Goal: Navigation & Orientation: Find specific page/section

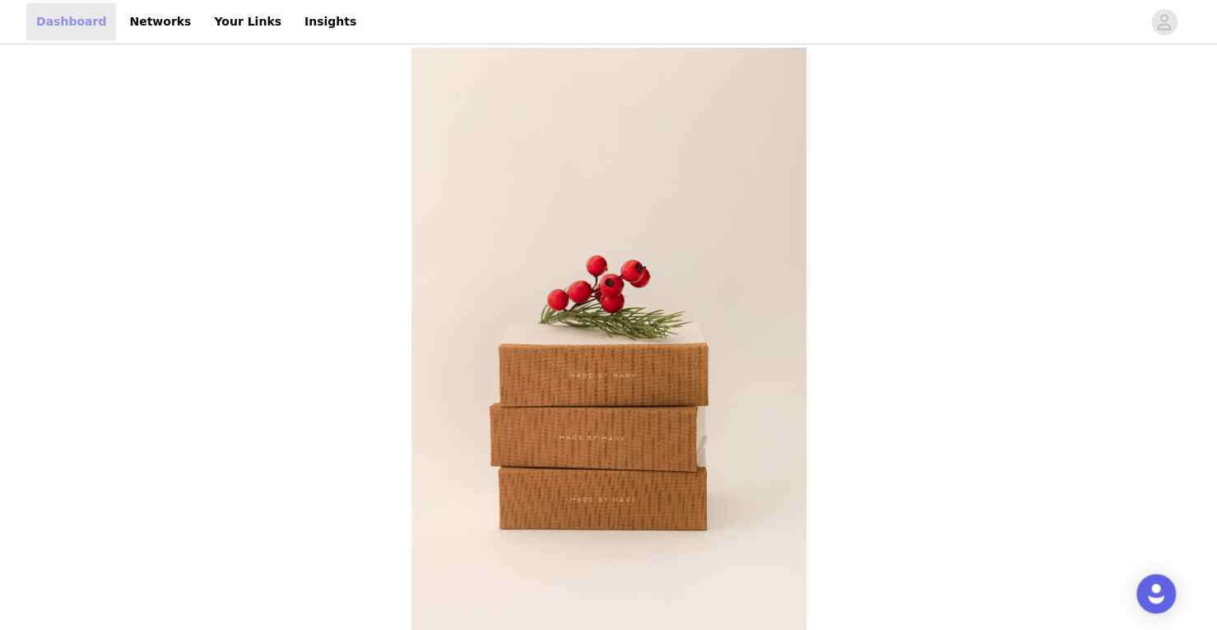
click at [71, 29] on link "Dashboard" at bounding box center [71, 21] width 90 height 37
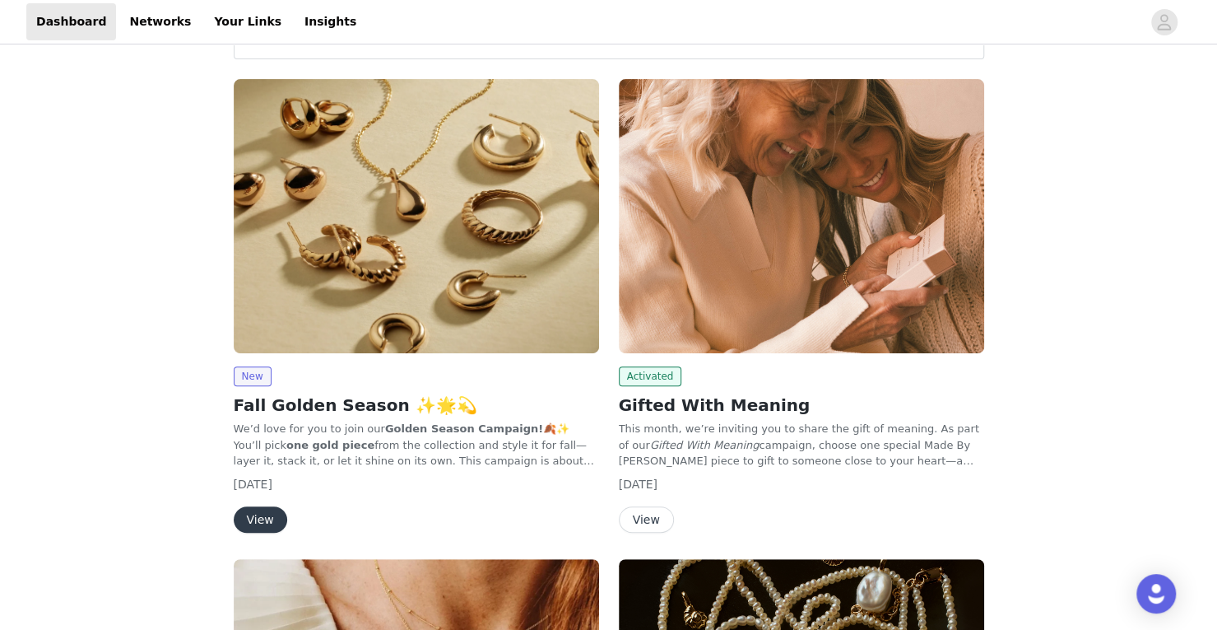
click at [693, 254] on img at bounding box center [801, 216] width 365 height 274
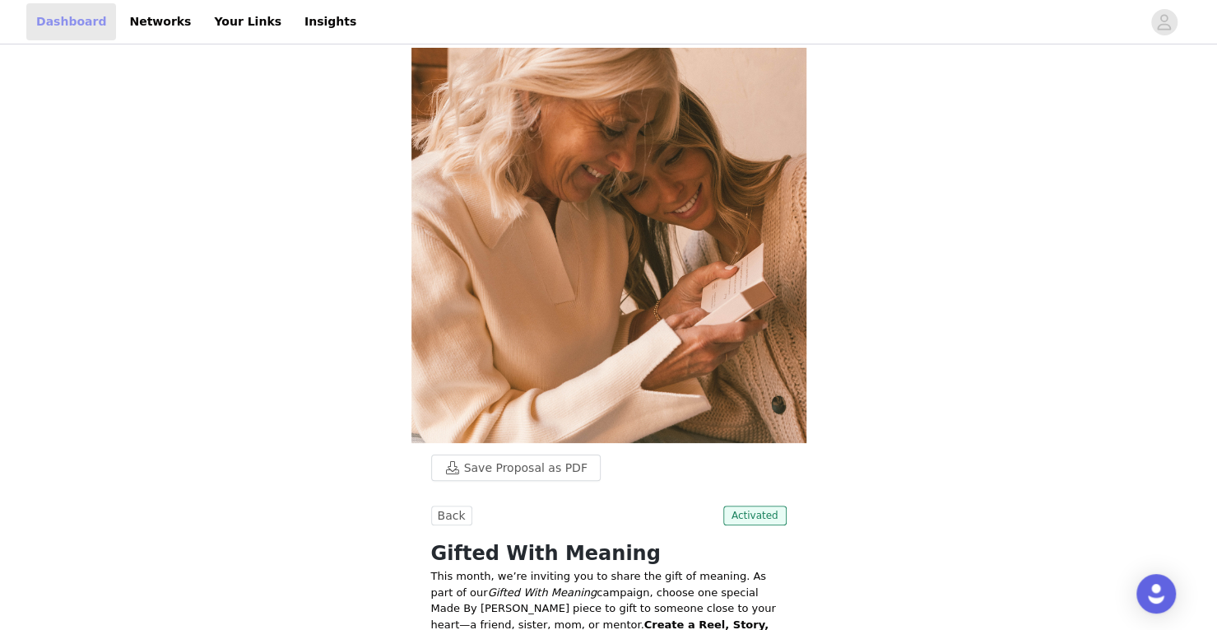
click at [64, 27] on link "Dashboard" at bounding box center [71, 21] width 90 height 37
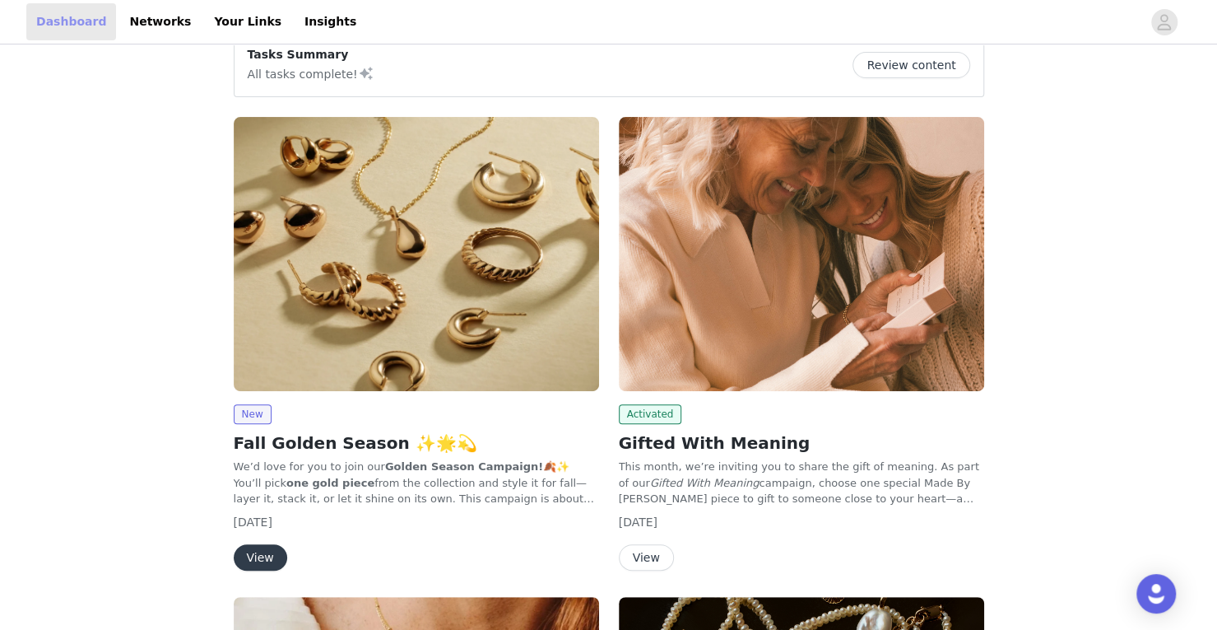
scroll to position [153, 0]
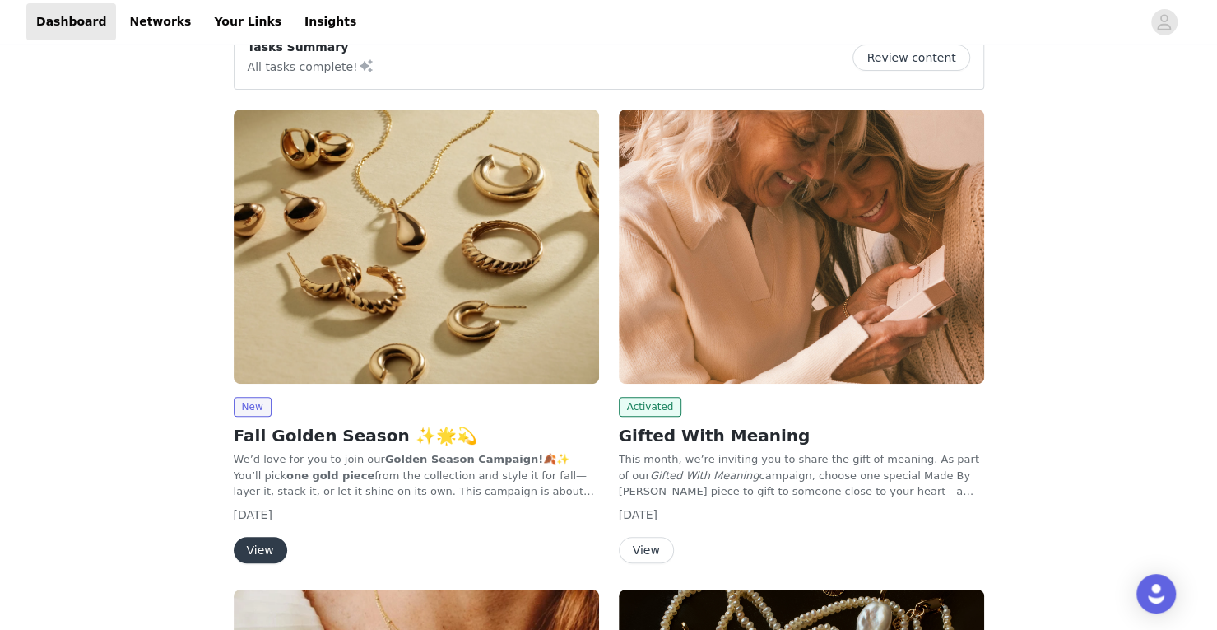
click at [805, 293] on img at bounding box center [801, 246] width 365 height 274
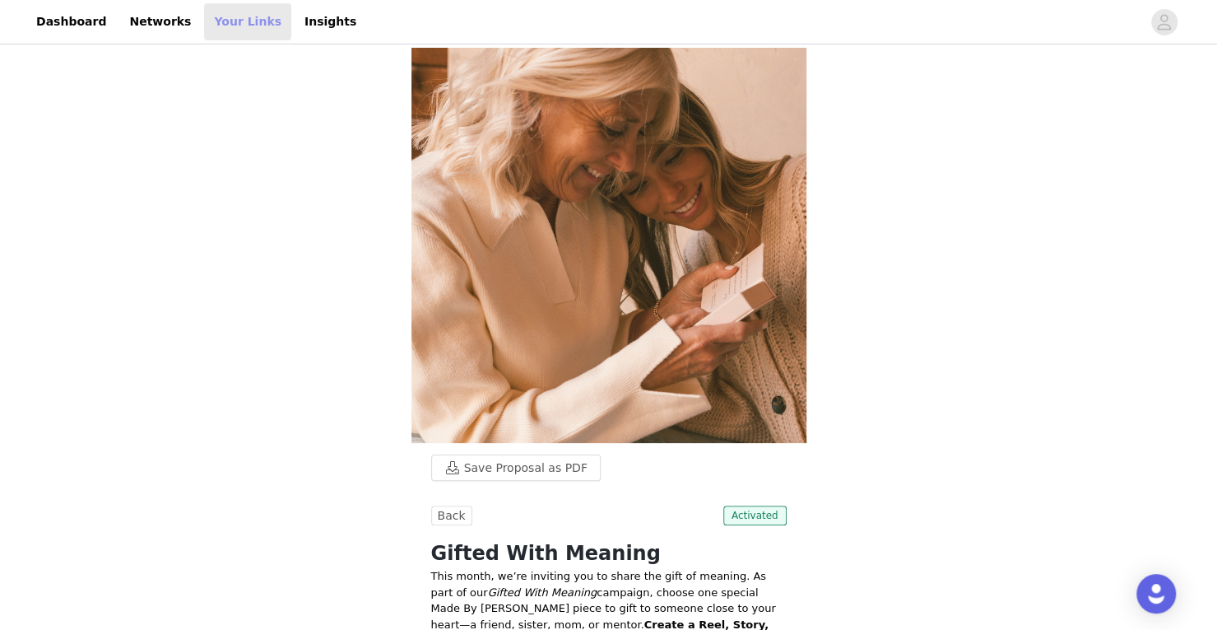
click at [230, 22] on link "Your Links" at bounding box center [247, 21] width 87 height 37
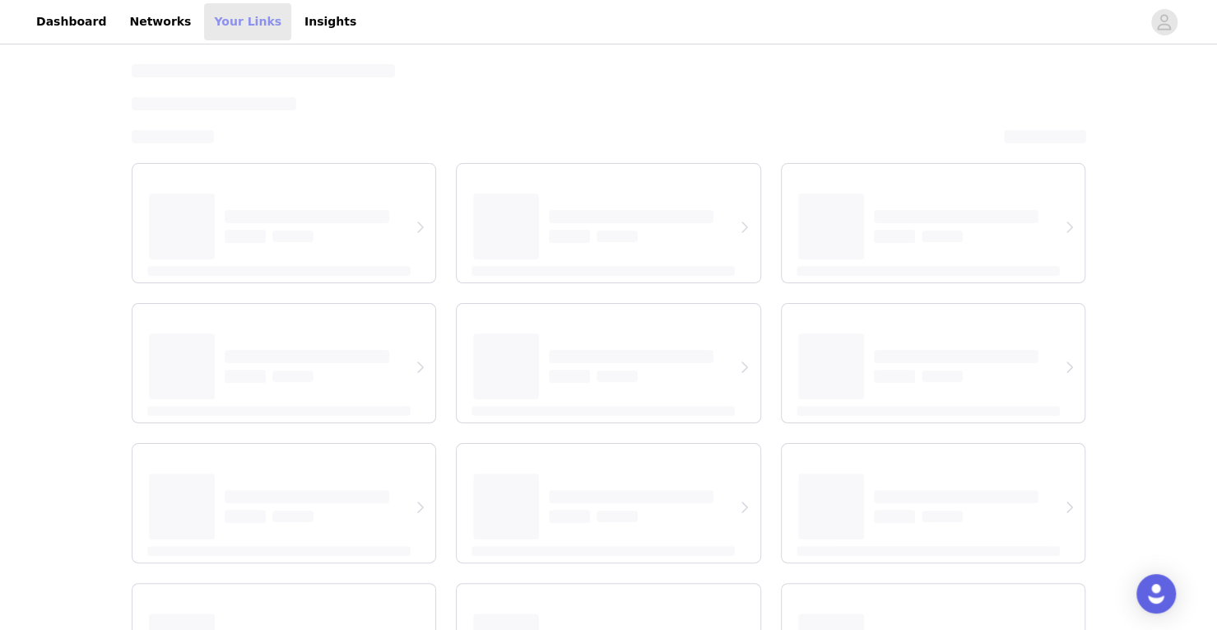
select select "12"
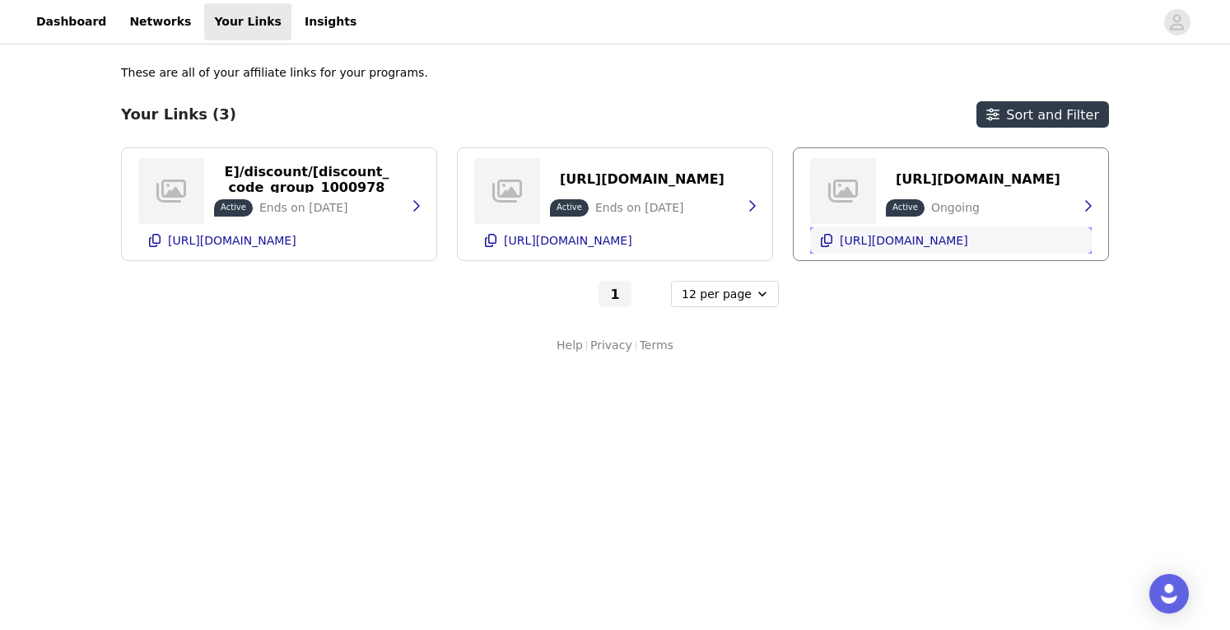
click at [991, 238] on button "[URL][DOMAIN_NAME]" at bounding box center [951, 240] width 282 height 26
click at [296, 240] on p "[URL][DOMAIN_NAME]" at bounding box center [232, 240] width 128 height 13
